Goal: Find specific page/section: Find specific page/section

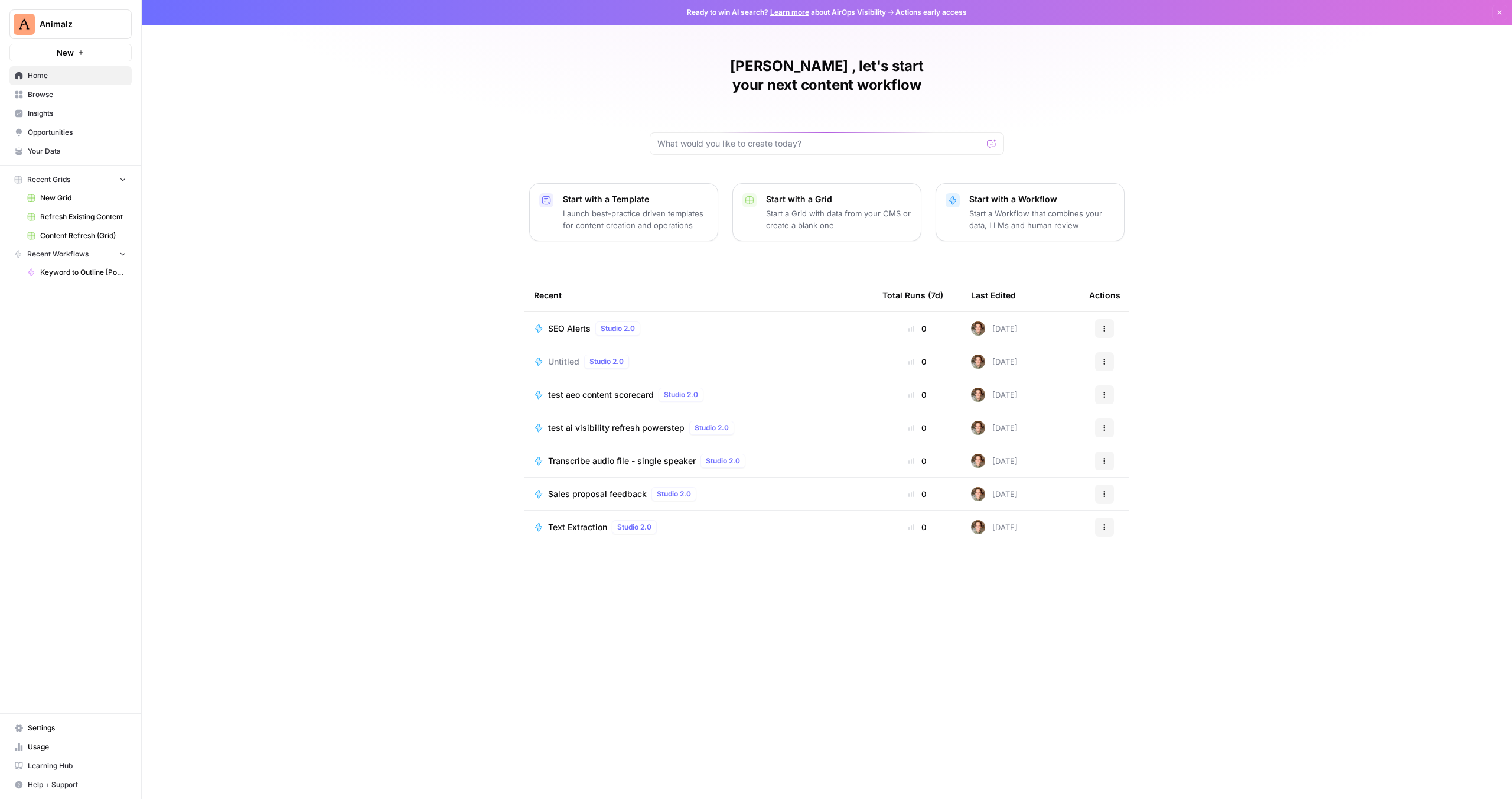
click at [42, 110] on span "Insights" at bounding box center [77, 113] width 98 height 10
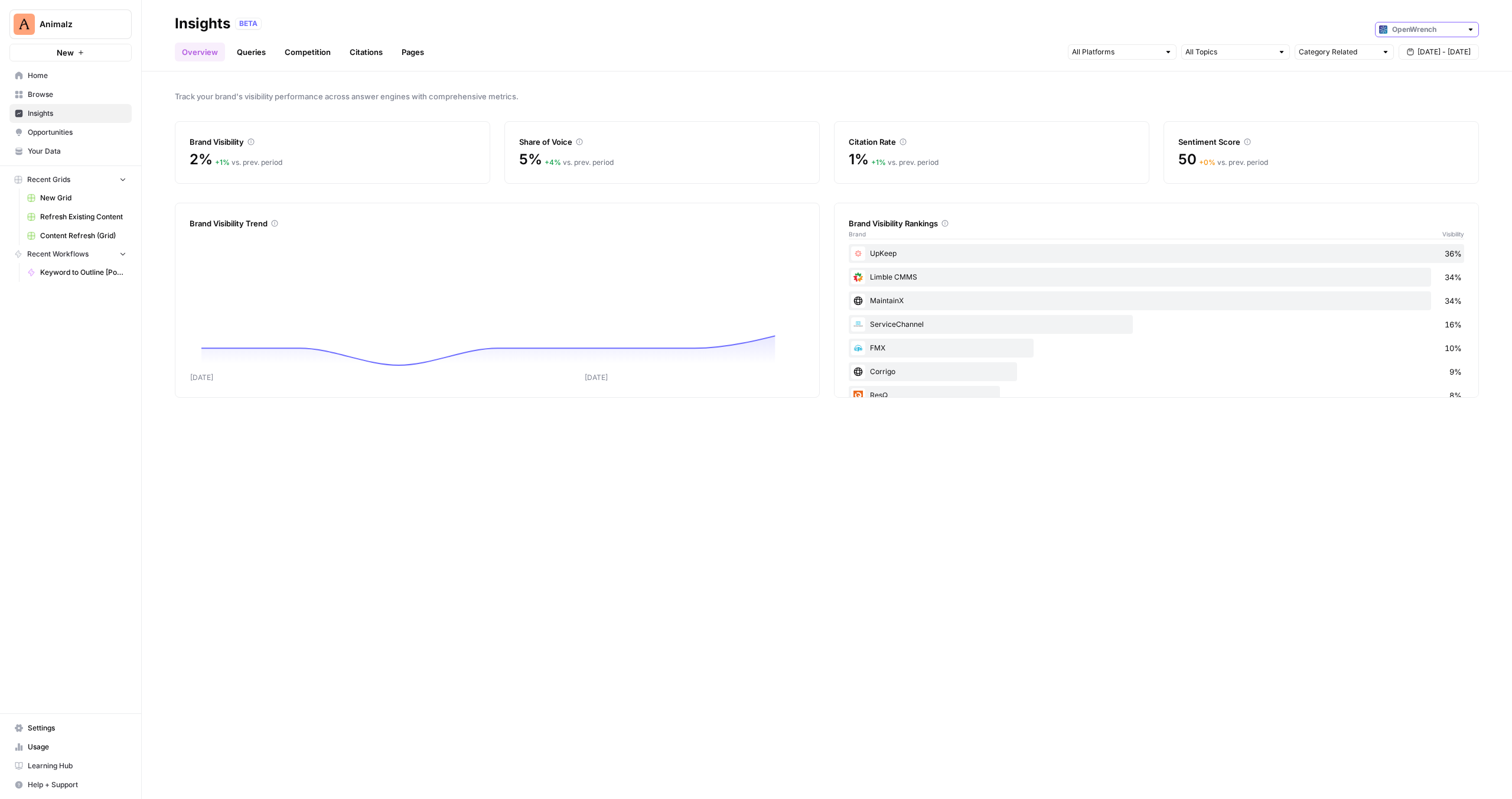
click at [1407, 26] on input "text" at bounding box center [1427, 29] width 70 height 12
click at [1402, 56] on span "Animalz" at bounding box center [1430, 55] width 66 height 12
type input "Animalz"
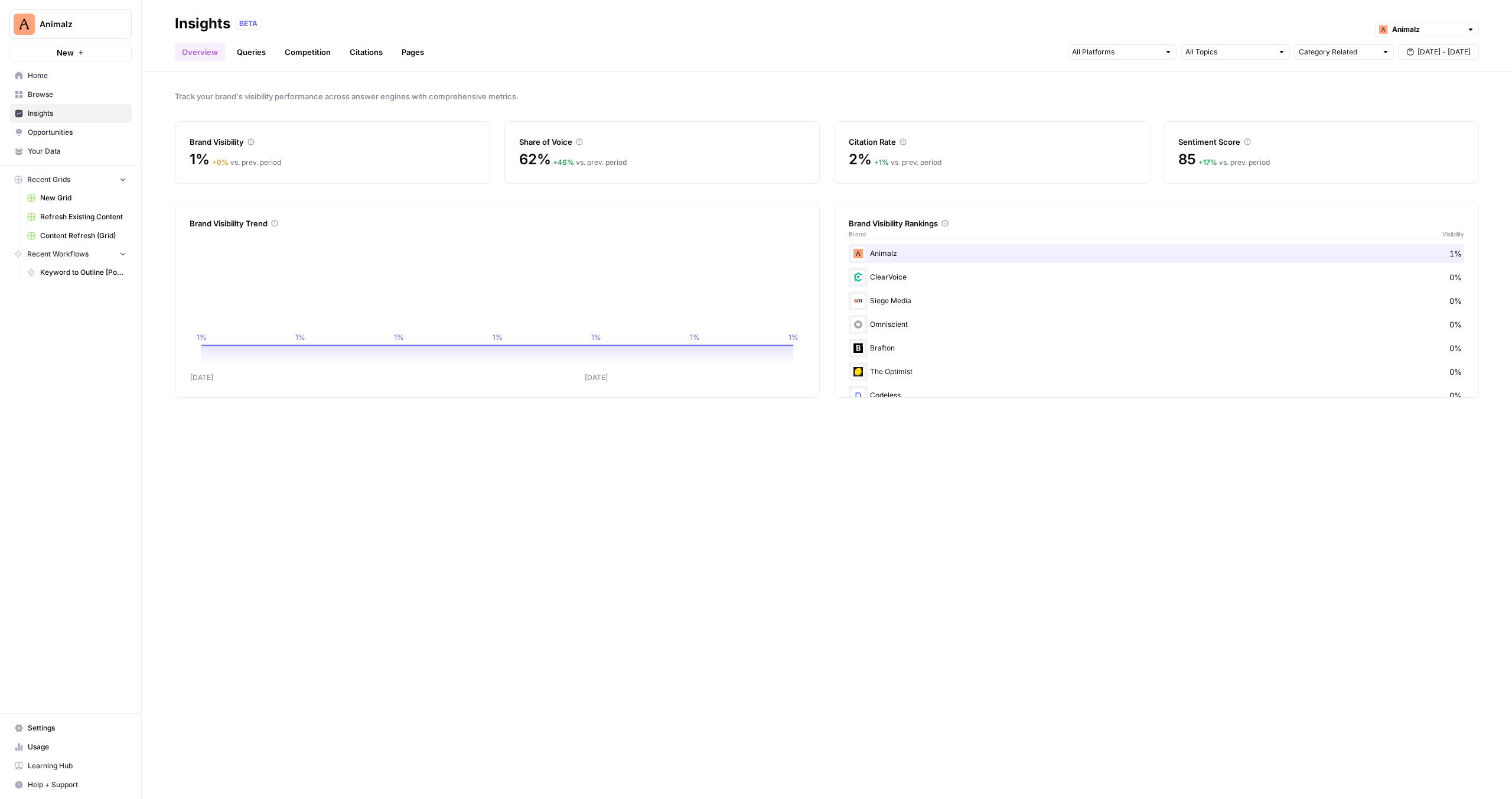
click at [252, 53] on link "Queries" at bounding box center [251, 51] width 43 height 19
